Goal: Information Seeking & Learning: Check status

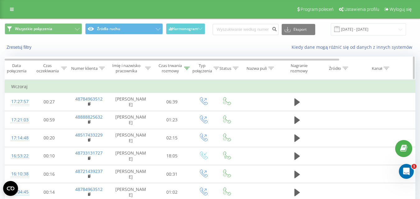
click at [54, 70] on div "Czas oczekiwania" at bounding box center [47, 68] width 25 height 11
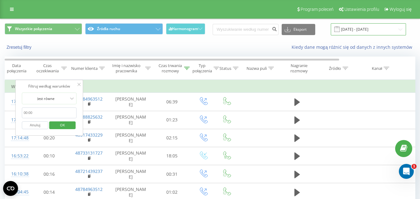
click at [375, 30] on input "19.08.2025 - 19.08.2025" at bounding box center [367, 29] width 75 height 12
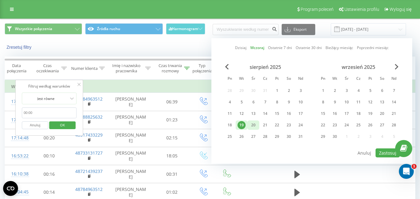
click at [252, 122] on div "20" at bounding box center [253, 125] width 8 height 8
click at [385, 157] on button "Zastosuj" at bounding box center [387, 152] width 24 height 9
type input "[DATE] - [DATE]"
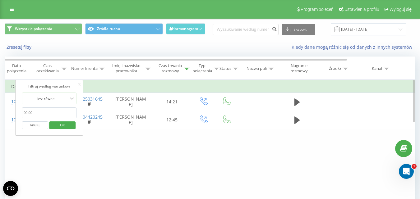
click at [82, 85] on div "Filtruj według warunków Jest równe Anuluj OK" at bounding box center [49, 108] width 68 height 56
click at [79, 85] on icon at bounding box center [78, 84] width 3 height 3
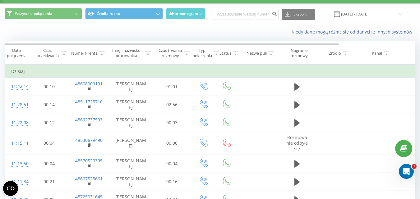
scroll to position [12, 0]
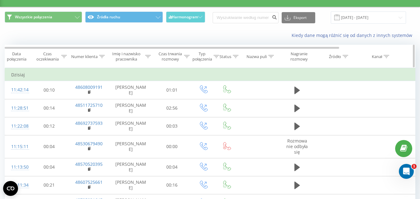
click at [187, 57] on icon at bounding box center [187, 56] width 6 height 3
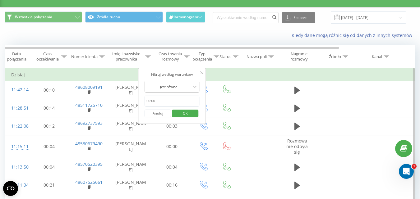
click at [181, 90] on div "Jest równe" at bounding box center [168, 86] width 45 height 9
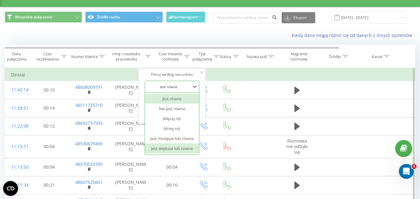
click at [179, 147] on div "Jest większe lub równe" at bounding box center [172, 148] width 54 height 10
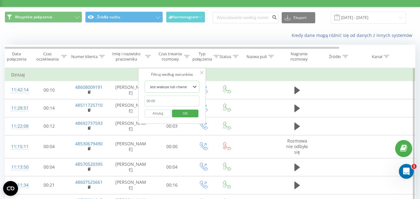
click at [179, 106] on input "text" at bounding box center [171, 101] width 55 height 11
type input "00:20"
click at [188, 107] on div "Anuluj OK" at bounding box center [171, 114] width 55 height 14
click at [186, 111] on span "OK" at bounding box center [184, 113] width 17 height 10
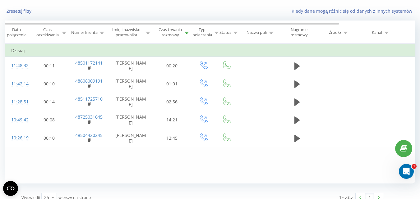
scroll to position [37, 0]
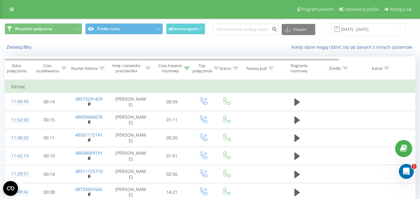
scroll to position [44, 0]
